Goal: Navigation & Orientation: Find specific page/section

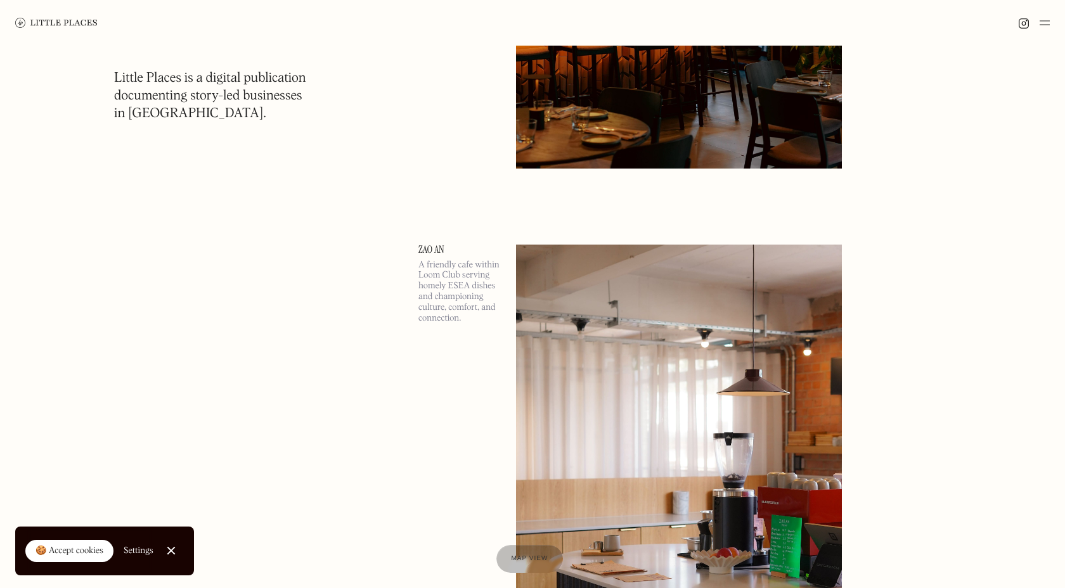
scroll to position [2074, 0]
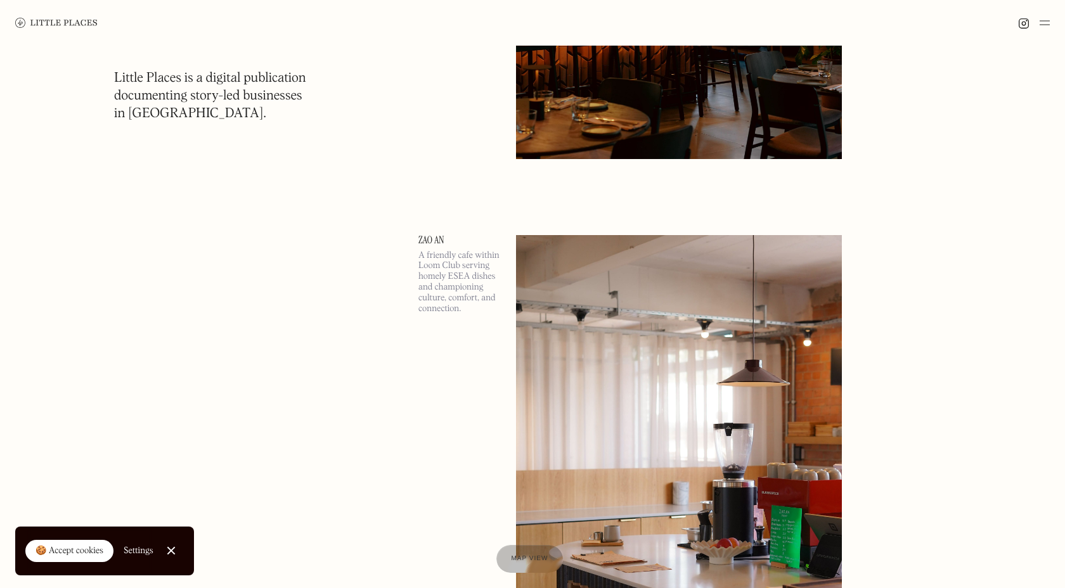
click at [1046, 25] on img at bounding box center [1045, 22] width 10 height 15
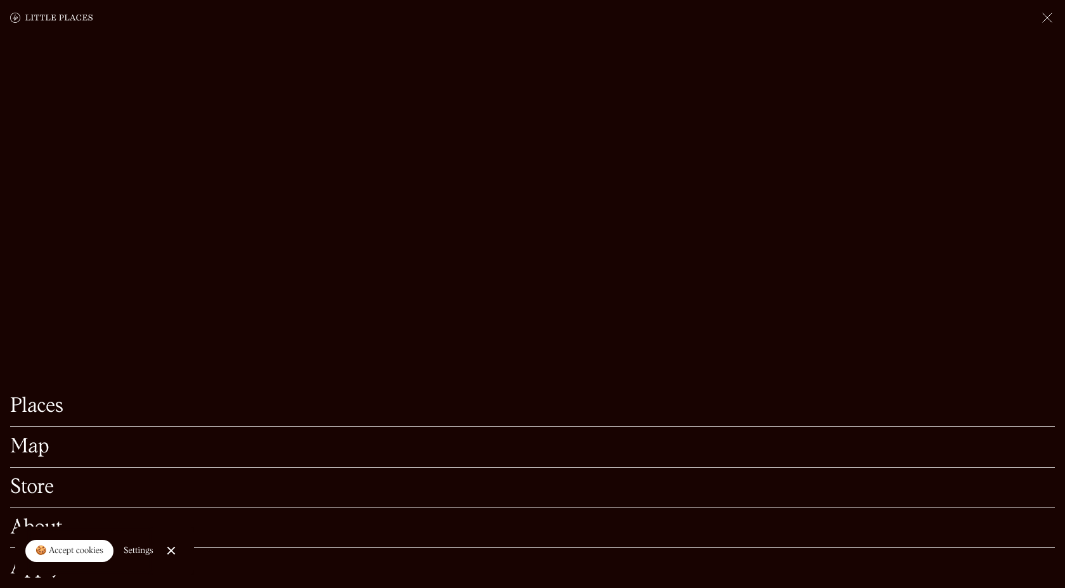
click at [167, 551] on link "Close Cookie Popup" at bounding box center [171, 550] width 25 height 25
click at [33, 456] on link "Map" at bounding box center [532, 447] width 1045 height 20
